Goal: Check status: Check status

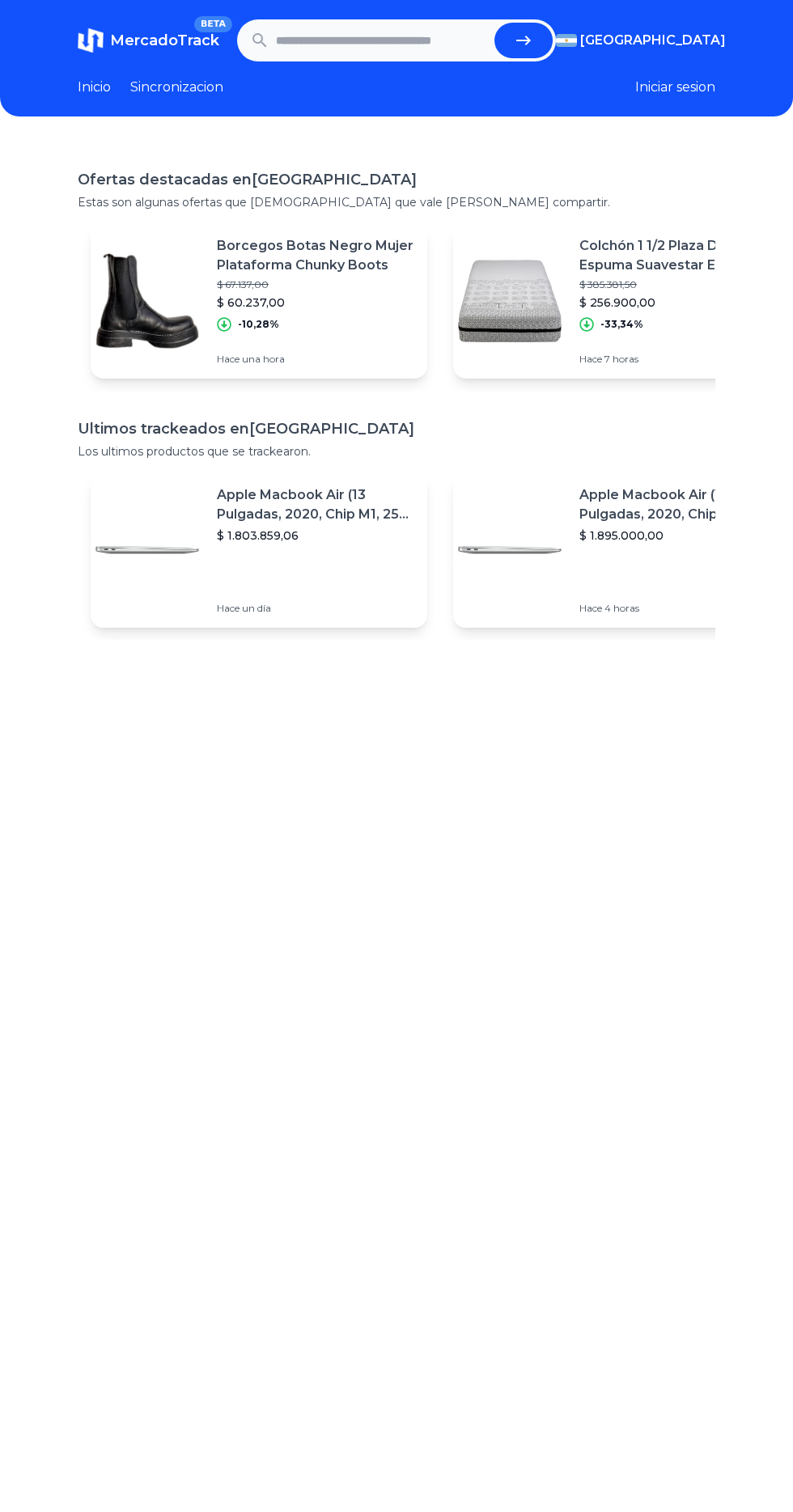
scroll to position [9, 0]
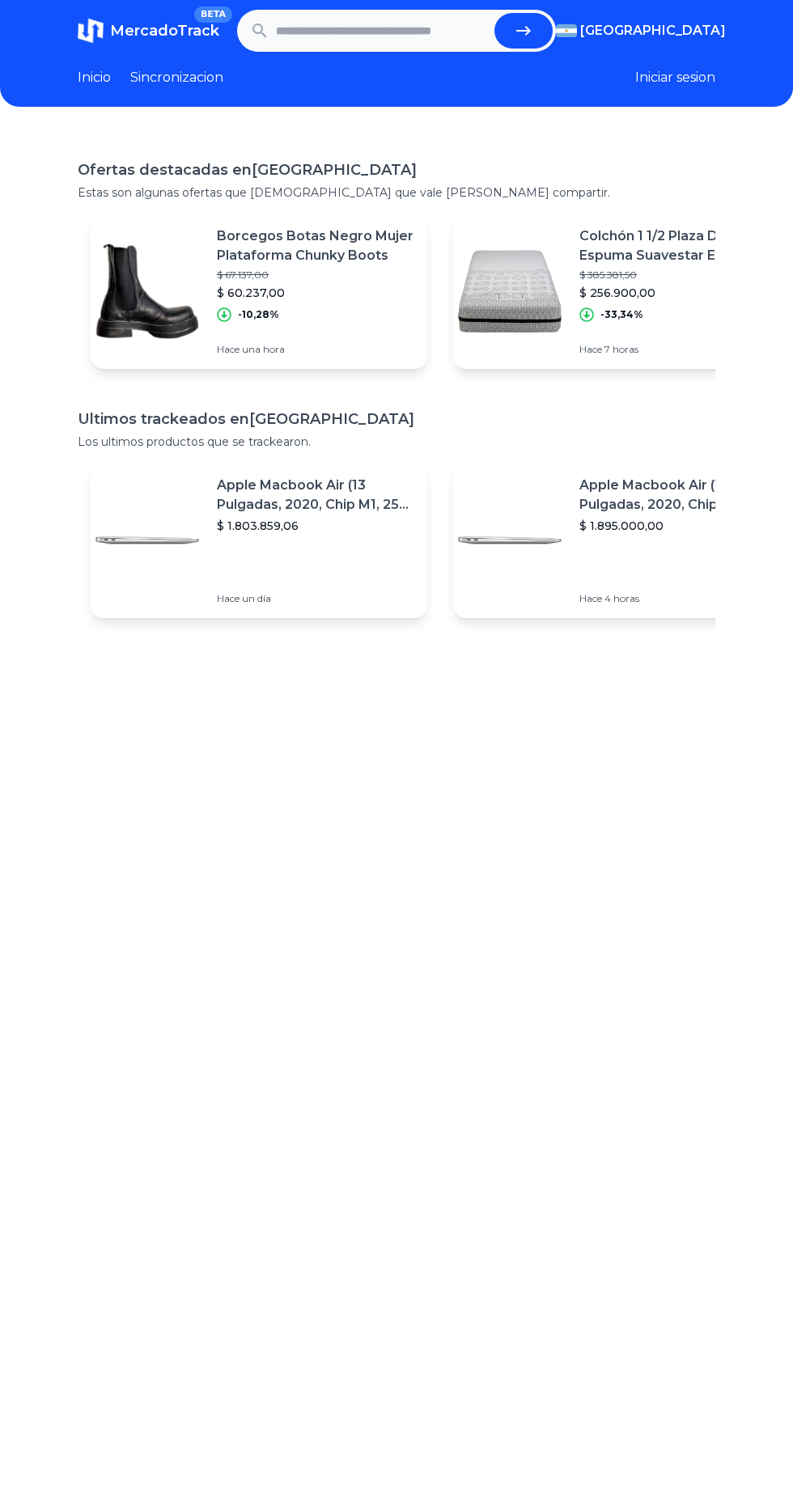
click at [414, 30] on input "text" at bounding box center [381, 31] width 212 height 36
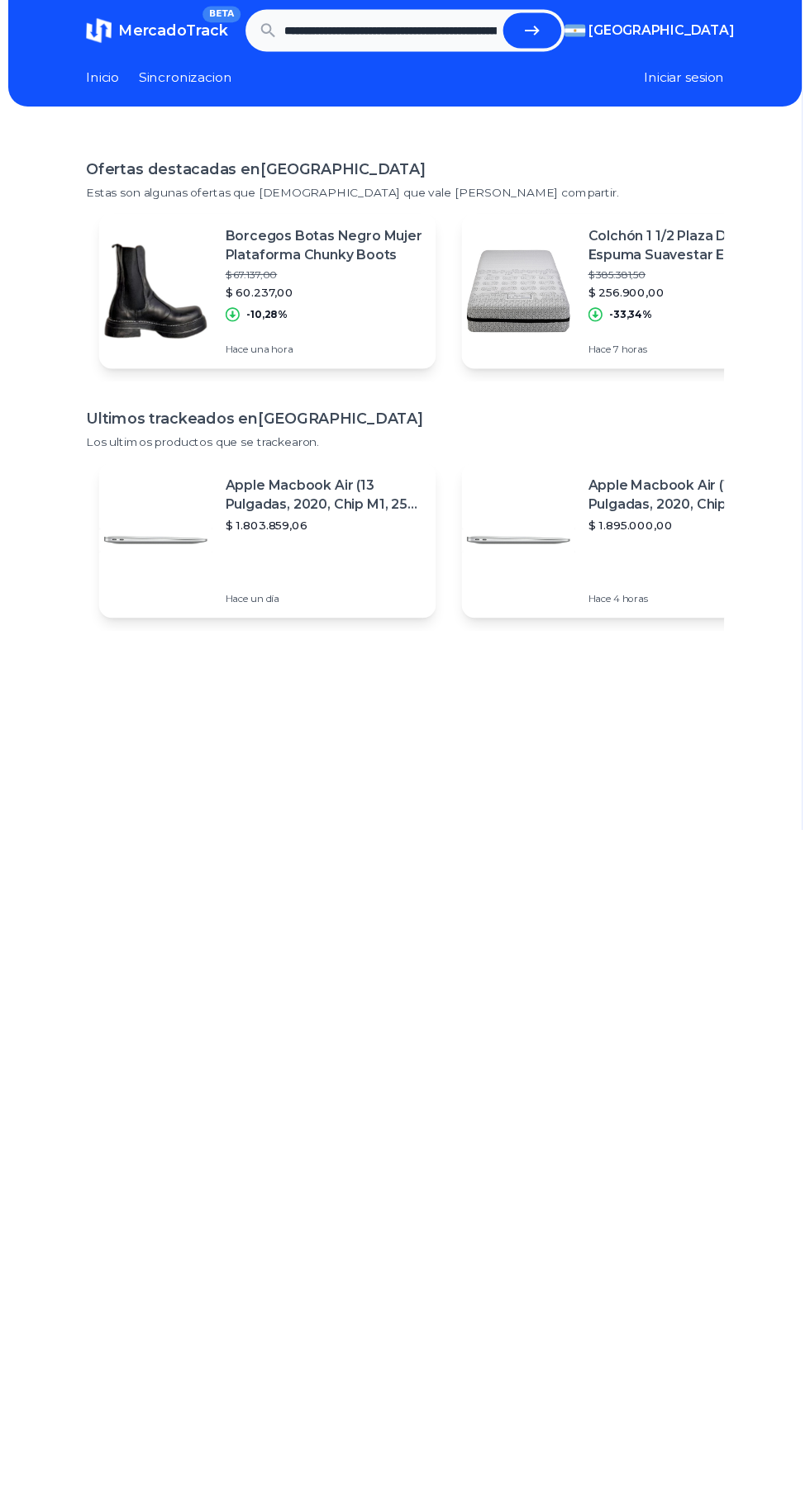
scroll to position [0, 723]
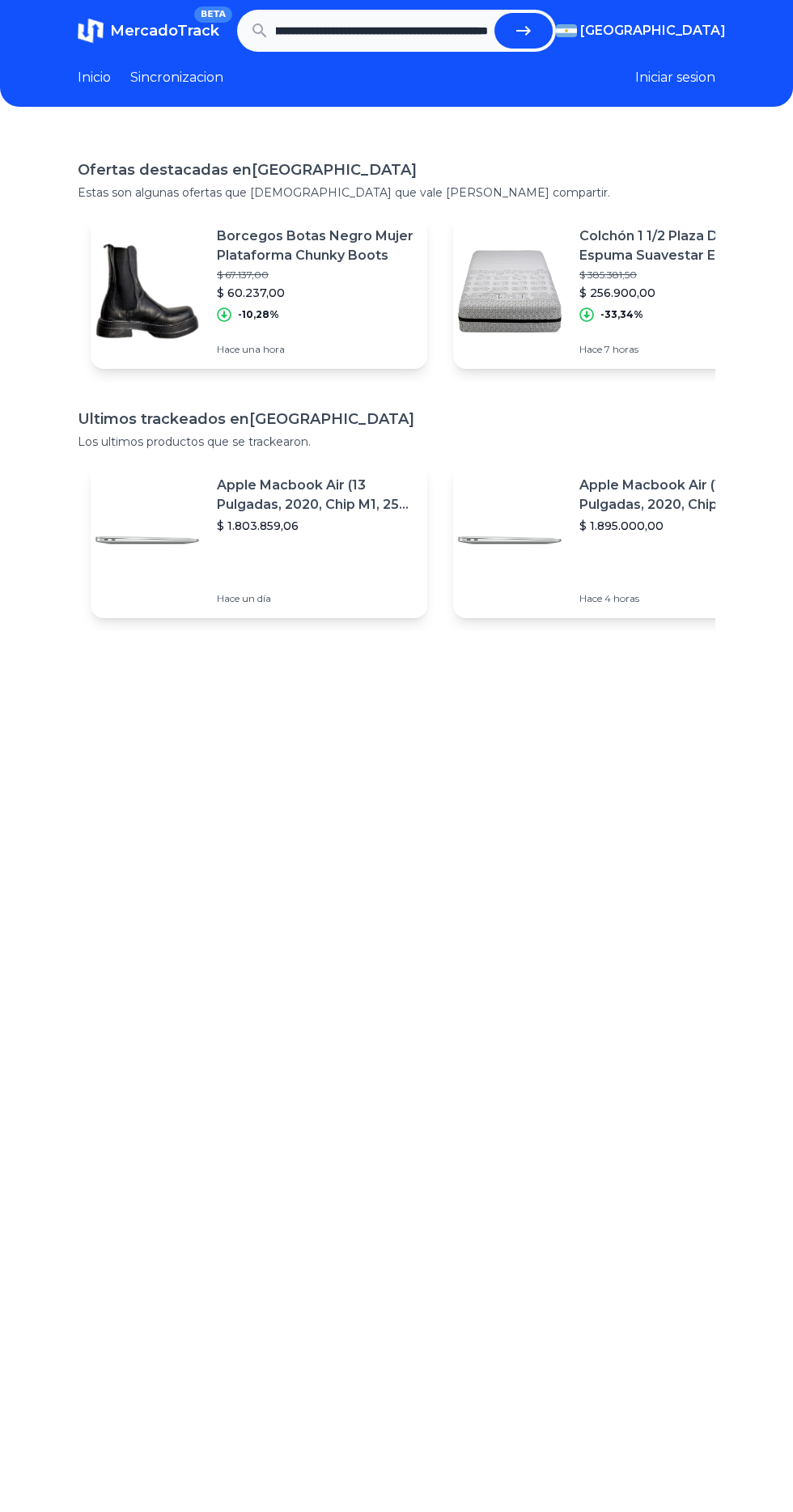
click at [494, 13] on button "submit" at bounding box center [523, 31] width 58 height 36
type input "**********"
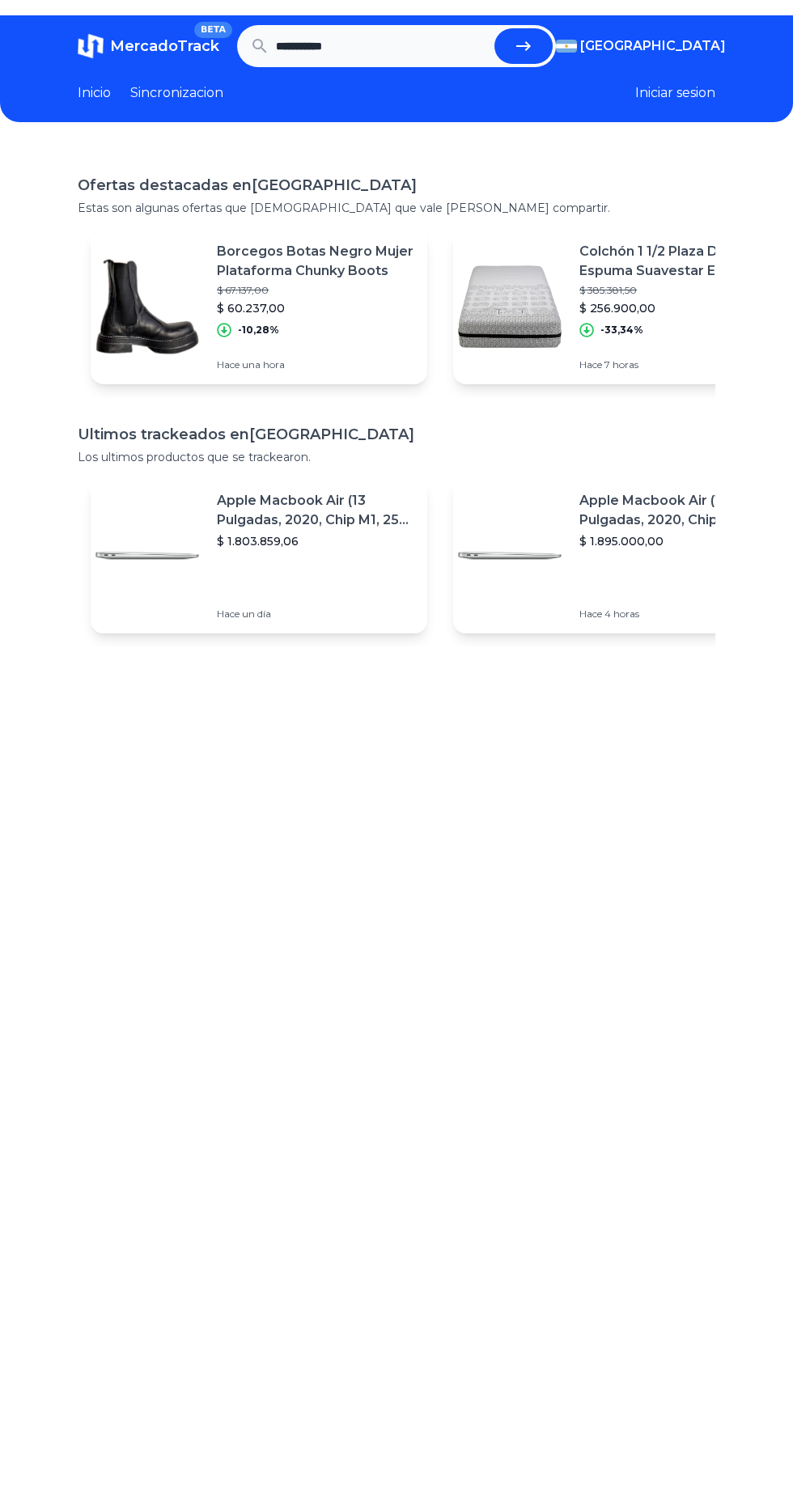
scroll to position [0, 0]
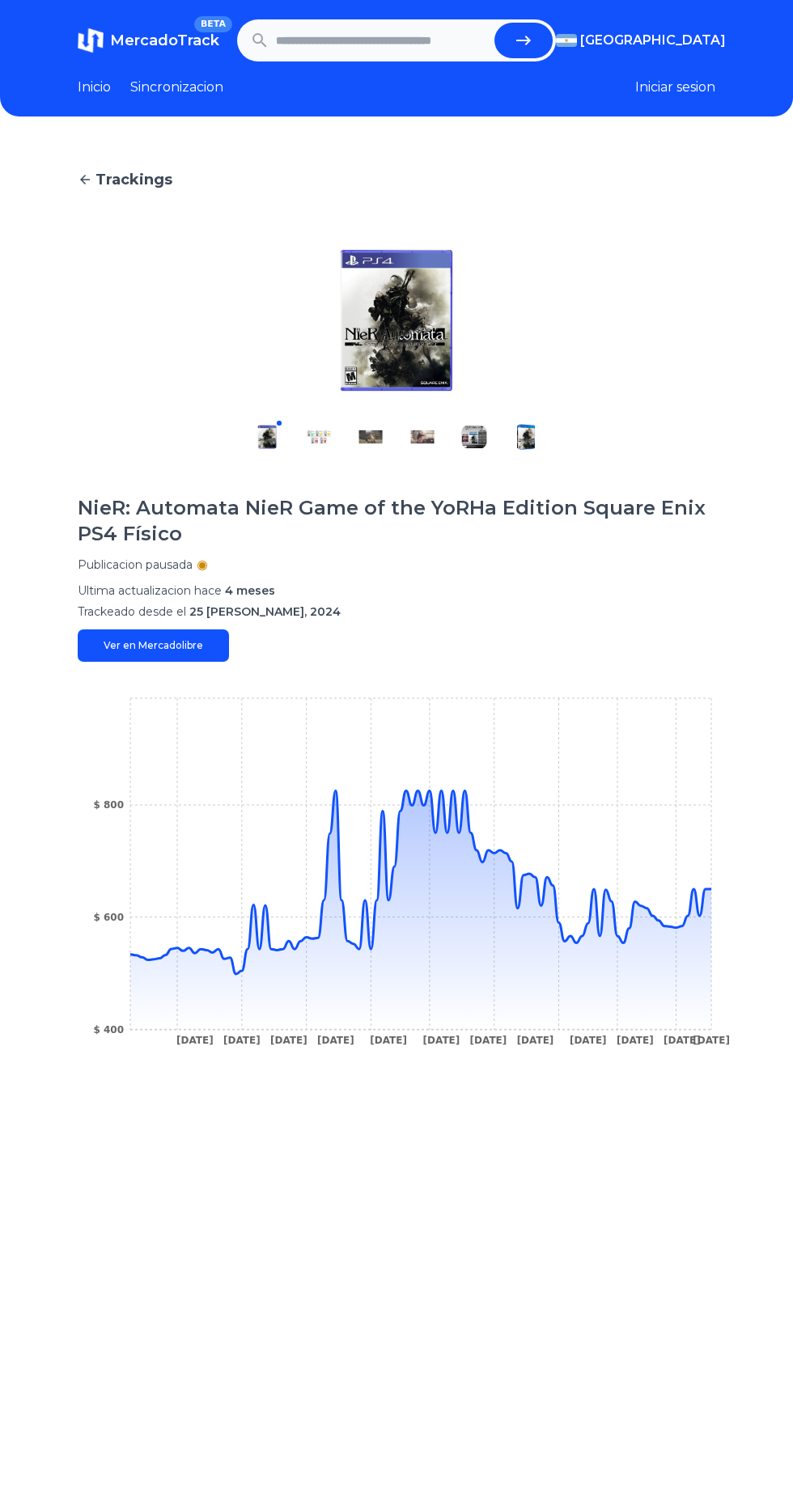
click at [240, 967] on icon "4 Sep 24 26 Sep 24 24 Oct 24 12 Nov 24 20 Nov 24 22 Dec 24 10 Feb 25 1 Mar 25 2…" at bounding box center [396, 876] width 637 height 364
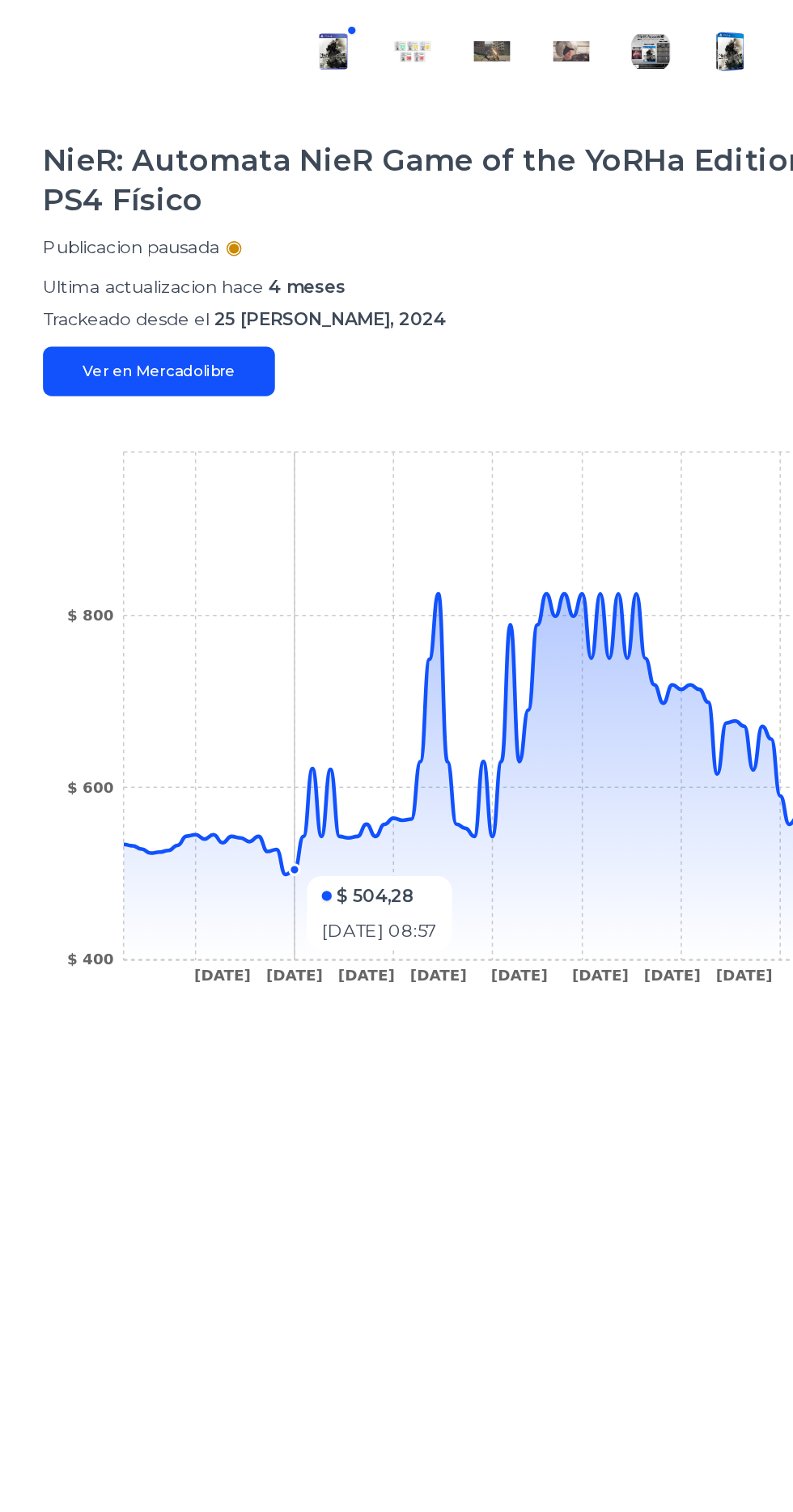
click at [232, 973] on icon at bounding box center [421, 910] width 581 height 240
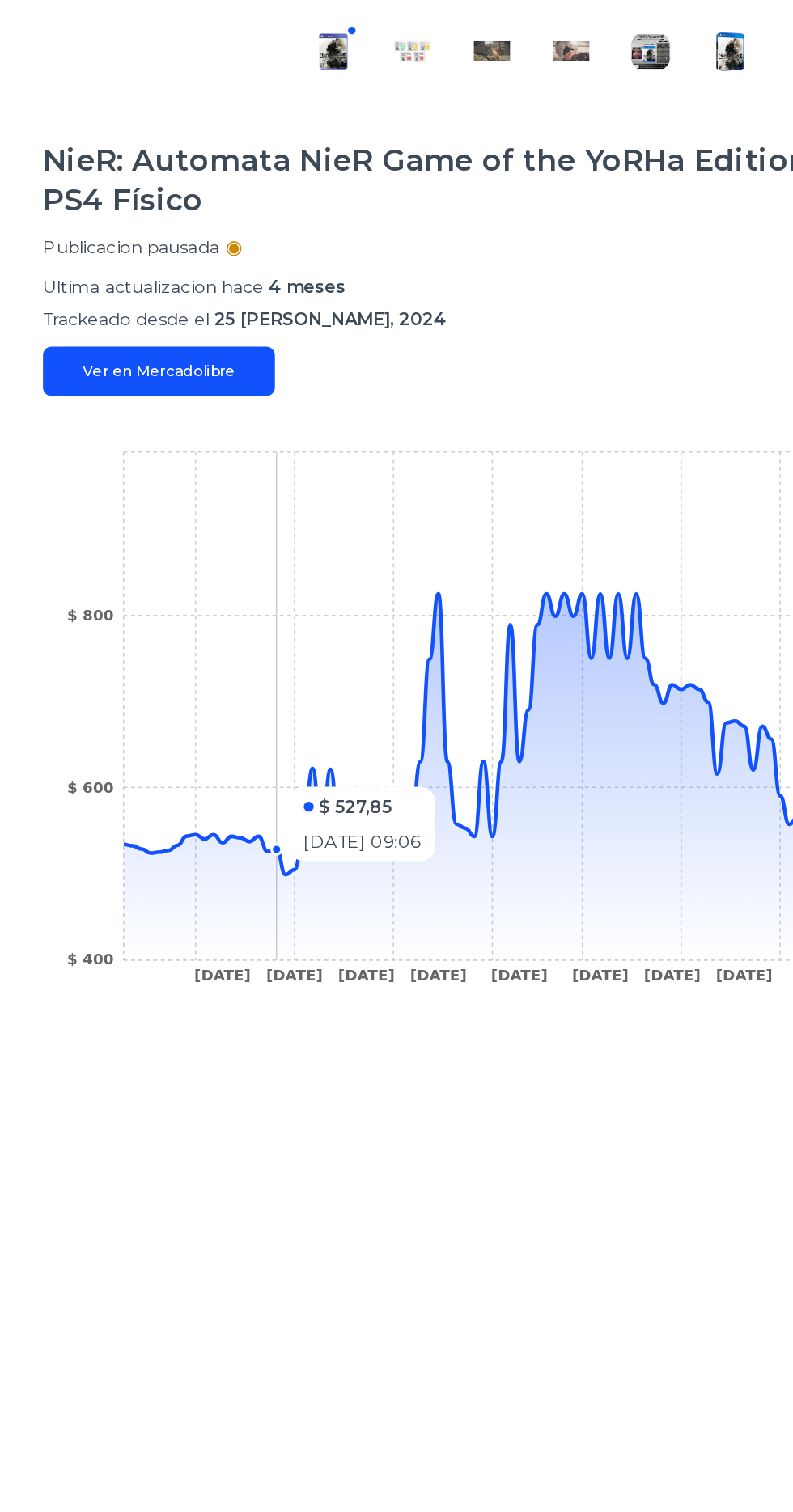
click at [430, 807] on icon at bounding box center [421, 882] width 581 height 183
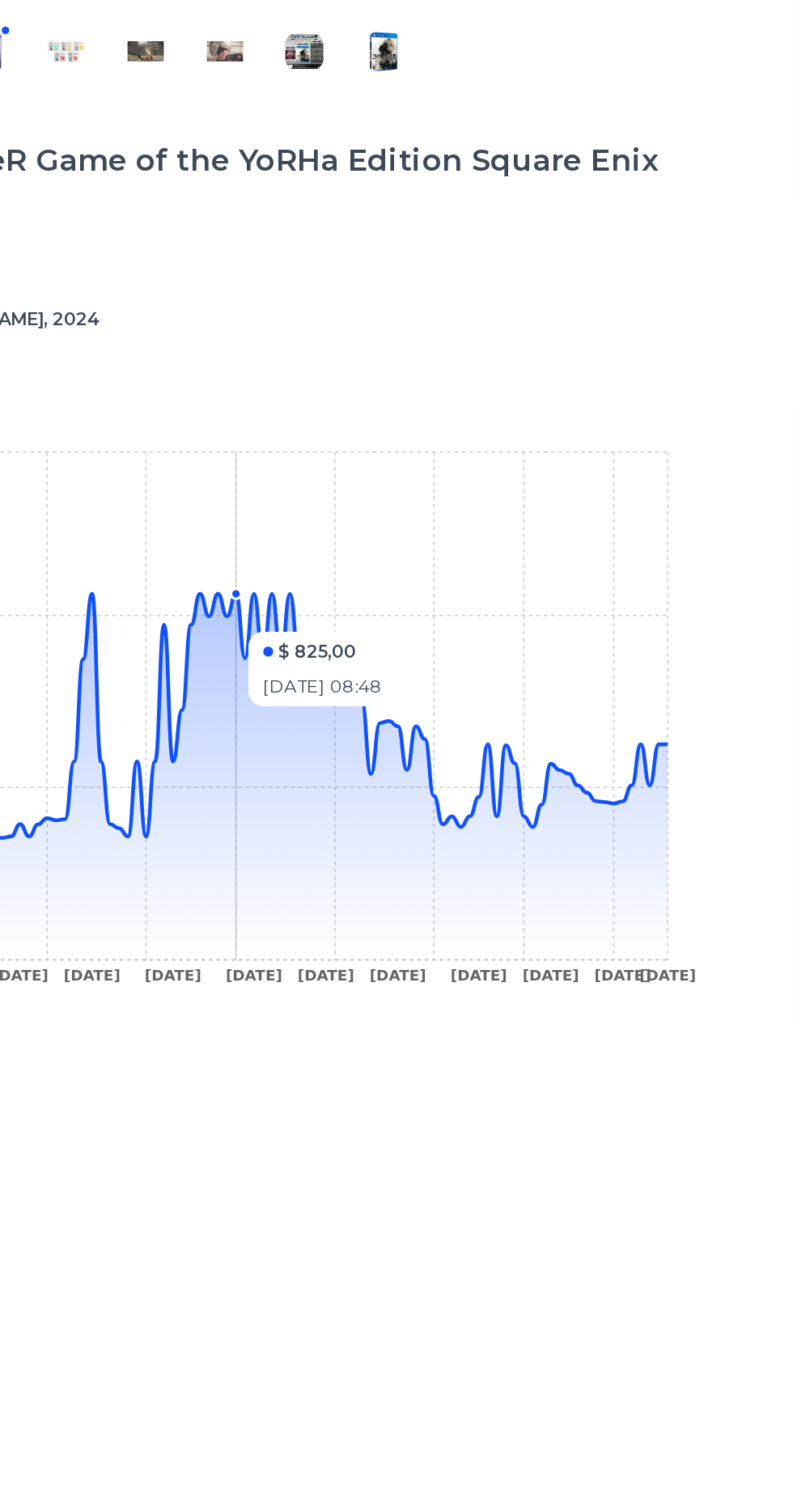
click at [712, 894] on icon "4 Sep 24 26 Sep 24 24 Oct 24 12 Nov 24 20 Nov 24 22 Dec 24 10 Feb 25 1 Mar 25 2…" at bounding box center [396, 876] width 637 height 364
click at [711, 903] on line at bounding box center [711, 864] width 0 height 332
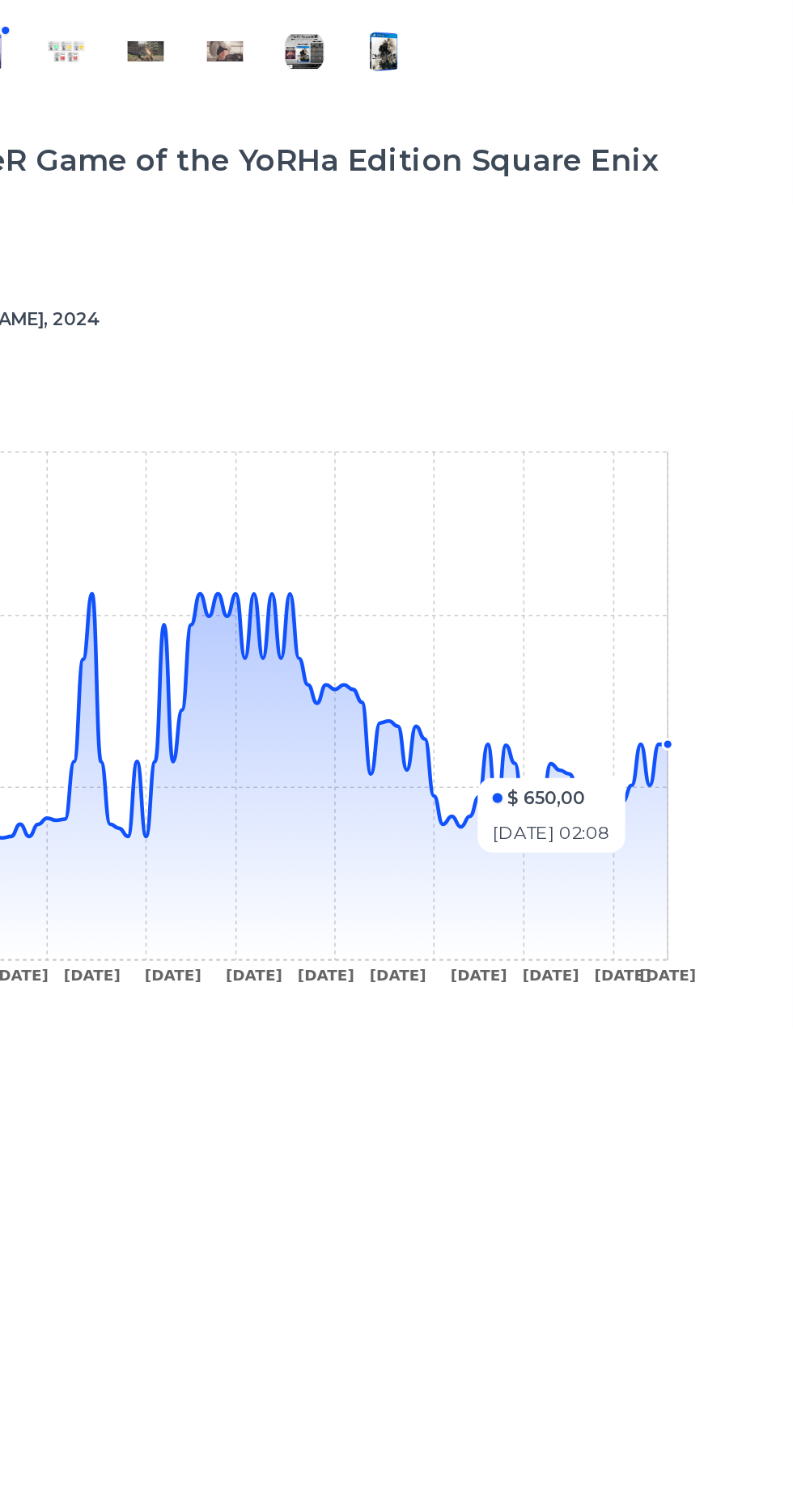
click at [685, 923] on icon at bounding box center [421, 910] width 581 height 240
click at [711, 918] on line at bounding box center [711, 864] width 0 height 332
click at [586, 940] on icon at bounding box center [421, 910] width 581 height 240
click at [581, 941] on icon at bounding box center [421, 910] width 581 height 240
click at [578, 944] on icon at bounding box center [421, 910] width 581 height 240
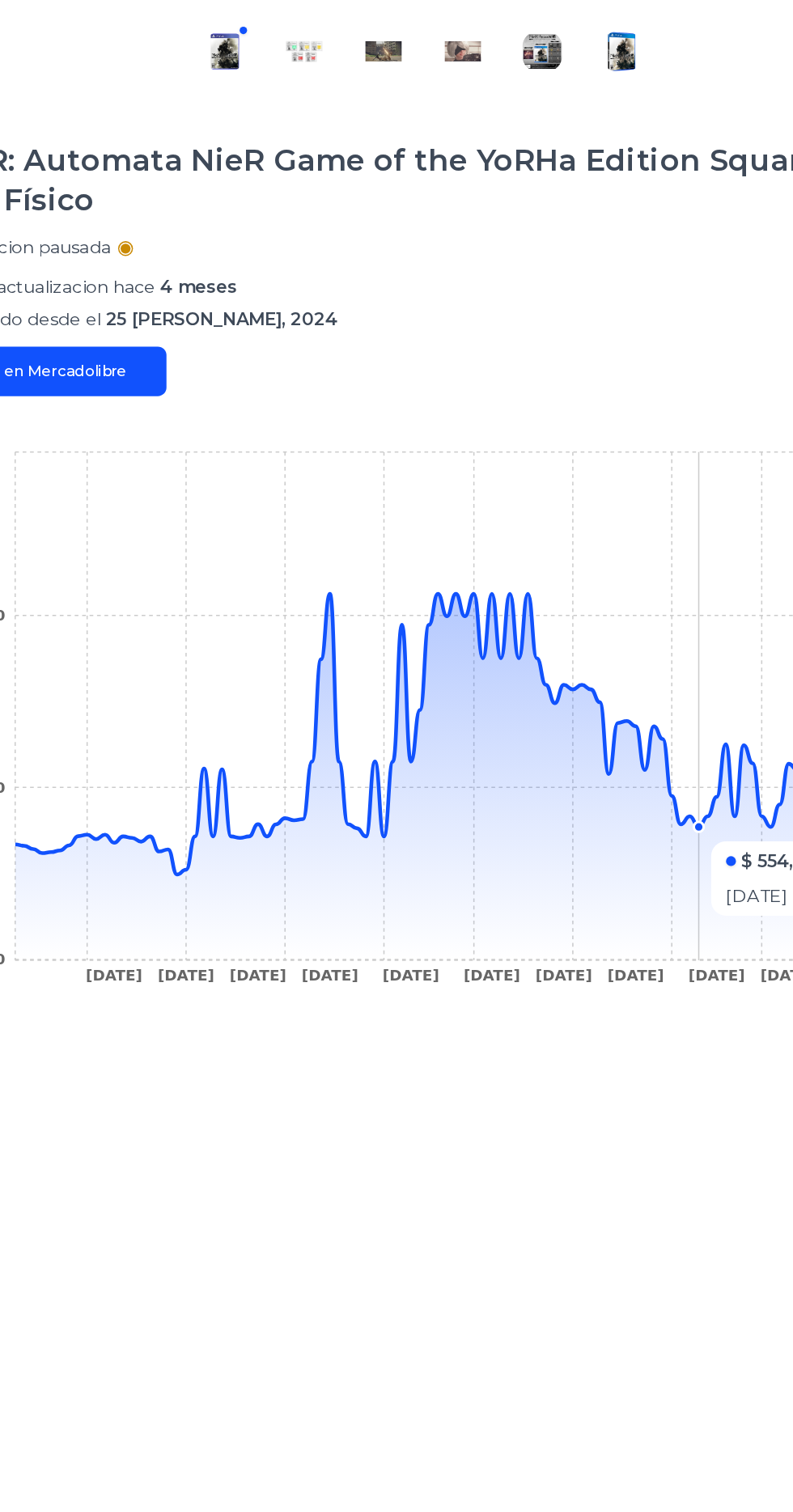
click at [372, 948] on icon at bounding box center [421, 882] width 581 height 183
click at [262, 1010] on icon at bounding box center [421, 910] width 581 height 240
click at [237, 971] on icon "4 Sep 24 26 Sep 24 24 Oct 24 12 Nov 24 20 Nov 24 22 Dec 24 10 Feb 25 1 Mar 25 2…" at bounding box center [396, 876] width 637 height 364
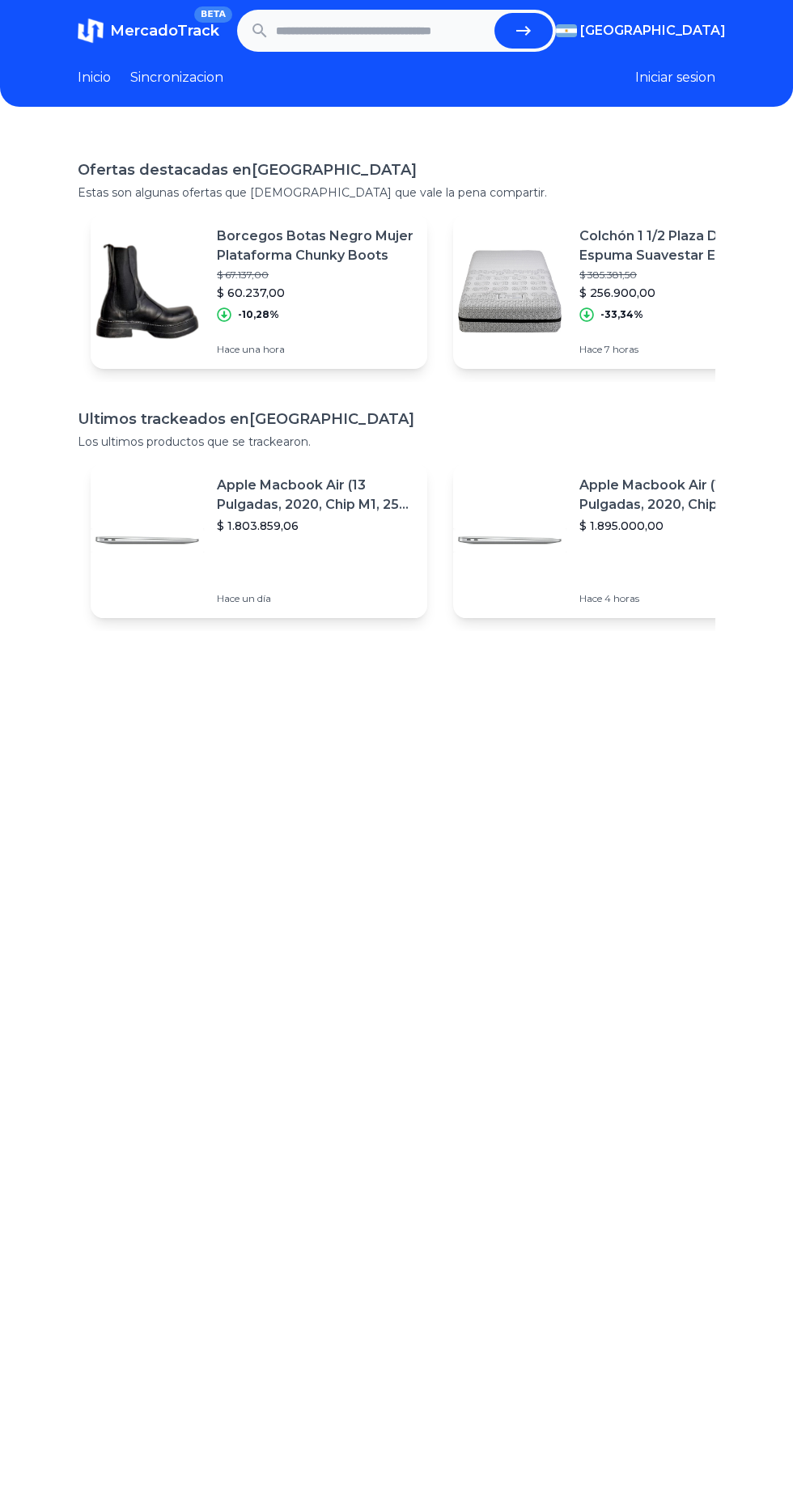
scroll to position [15, 0]
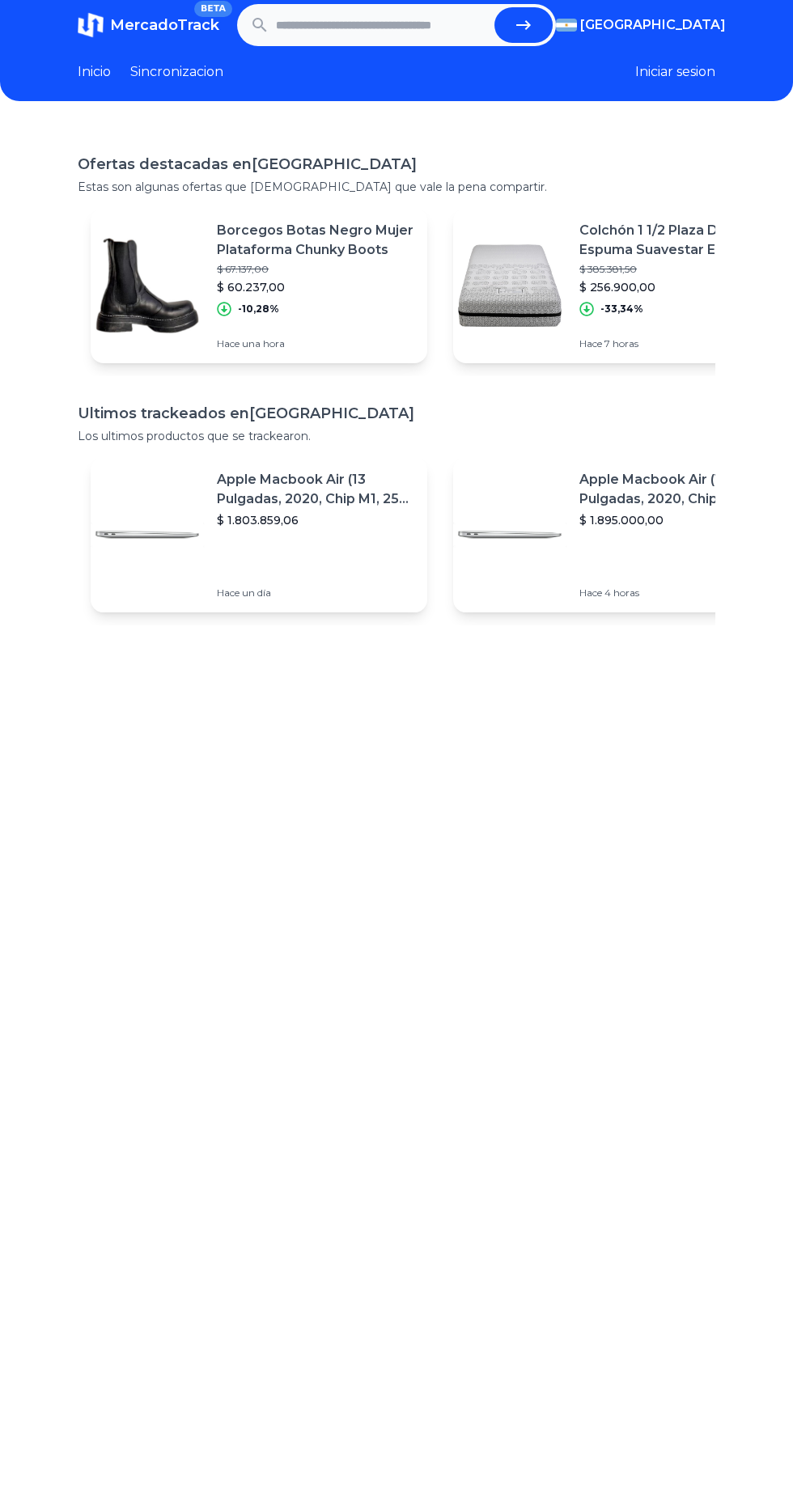
click at [454, 25] on input "text" at bounding box center [381, 25] width 212 height 36
click at [494, 8] on button "submit" at bounding box center [523, 25] width 58 height 36
type input "**********"
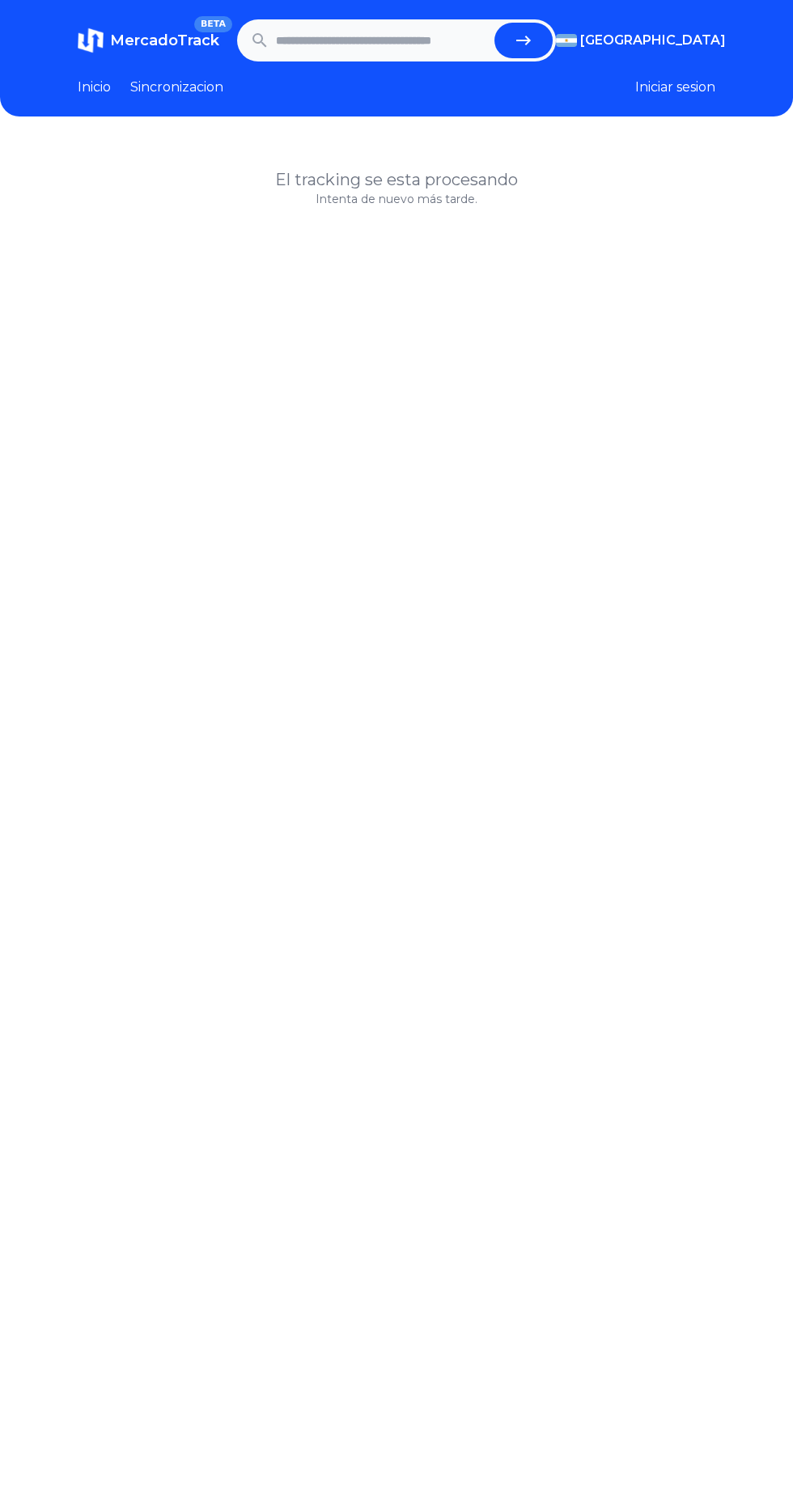
click at [412, 40] on input "text" at bounding box center [381, 41] width 212 height 36
paste input "**********"
click at [494, 23] on button "submit" at bounding box center [523, 41] width 58 height 36
type input "**********"
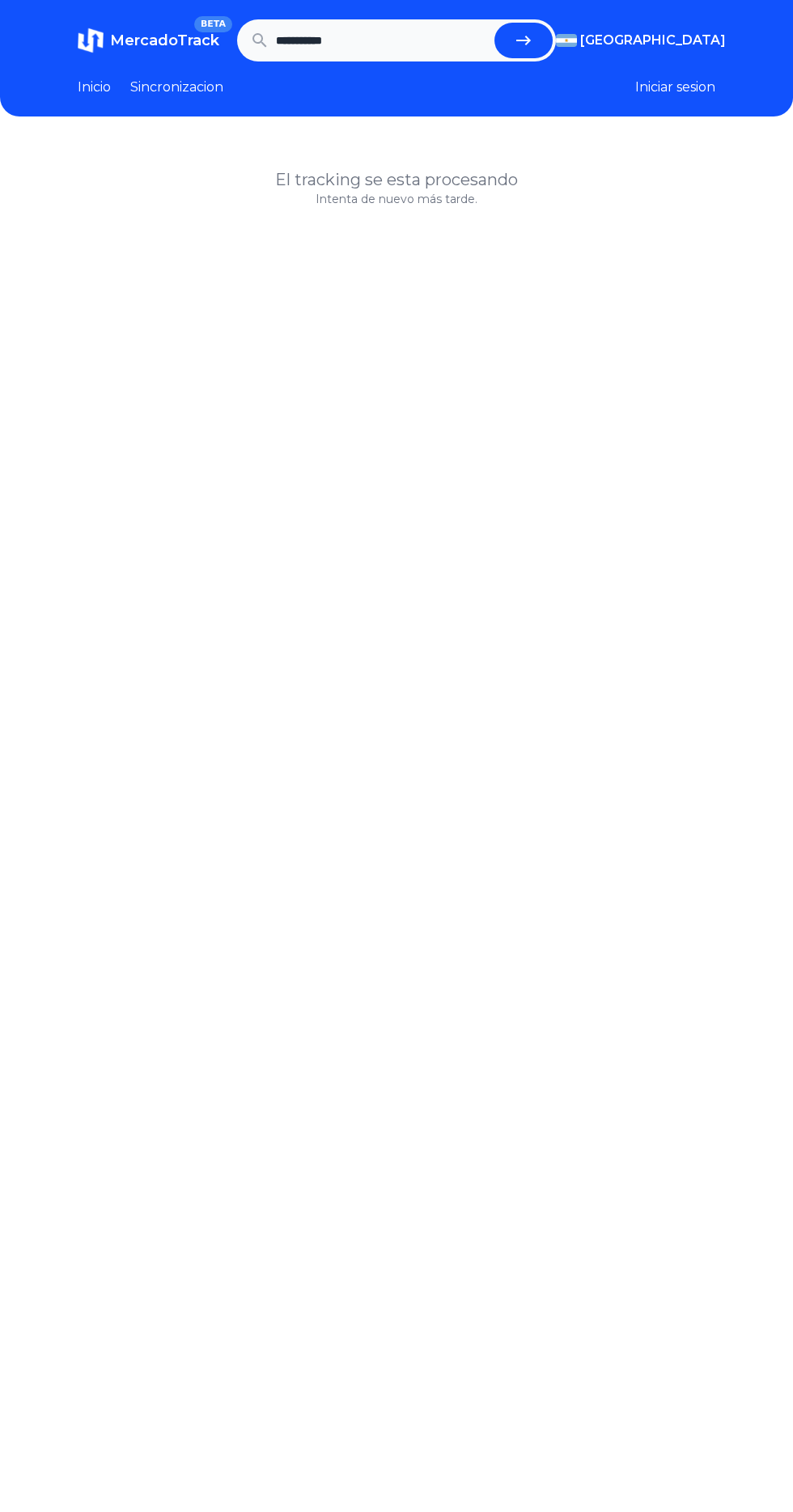
scroll to position [0, 0]
